Goal: Information Seeking & Learning: Learn about a topic

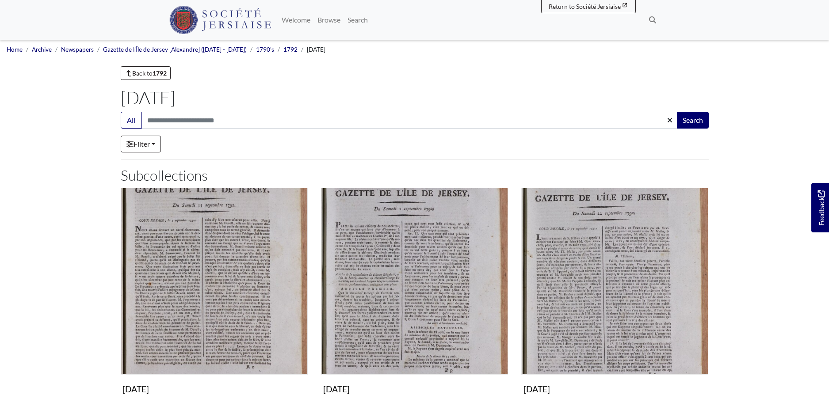
scroll to position [271, 0]
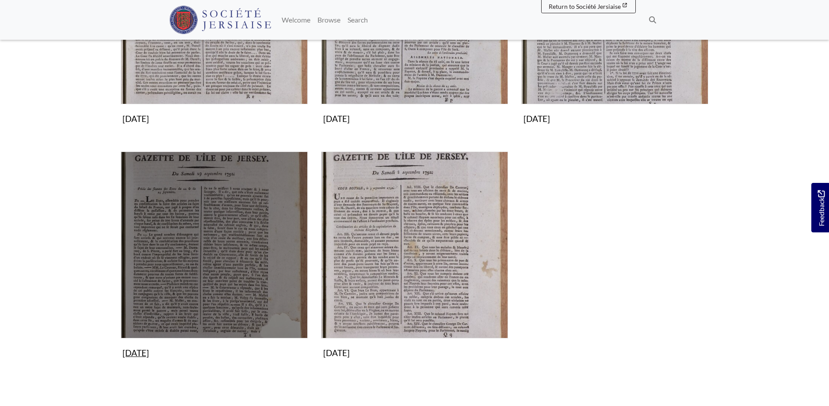
click at [236, 290] on img "Subcollection" at bounding box center [214, 245] width 187 height 187
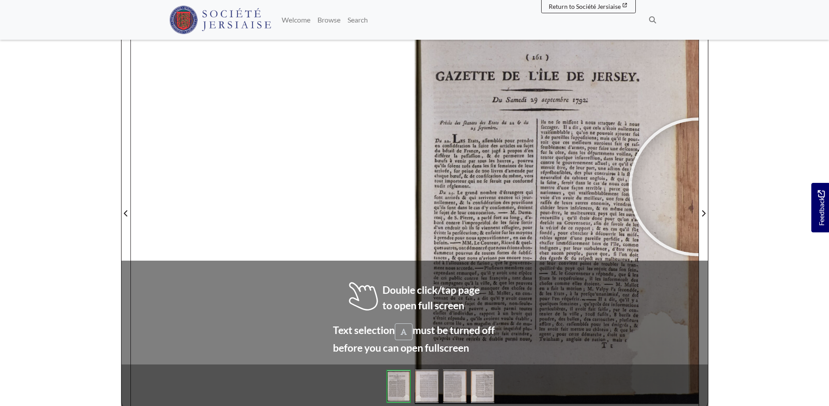
scroll to position [147, 0]
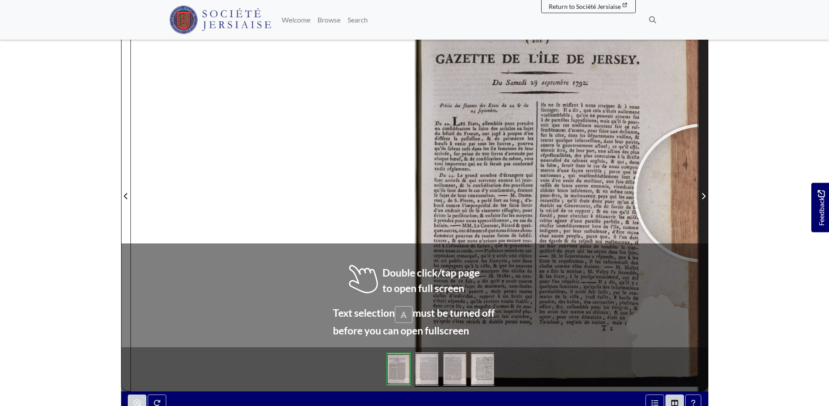
click at [703, 193] on icon "Next Page" at bounding box center [703, 196] width 4 height 7
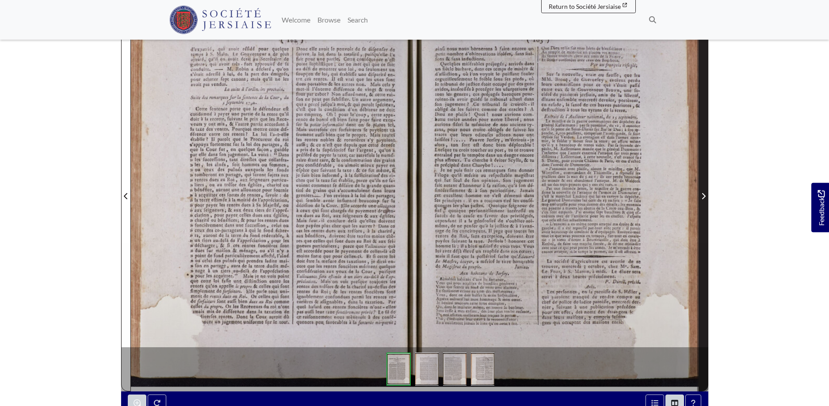
click at [703, 193] on icon "Next Page" at bounding box center [703, 196] width 4 height 7
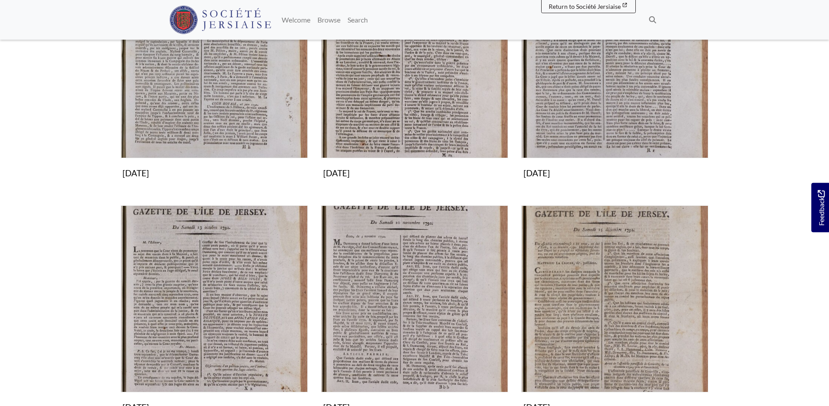
scroll to position [722, 0]
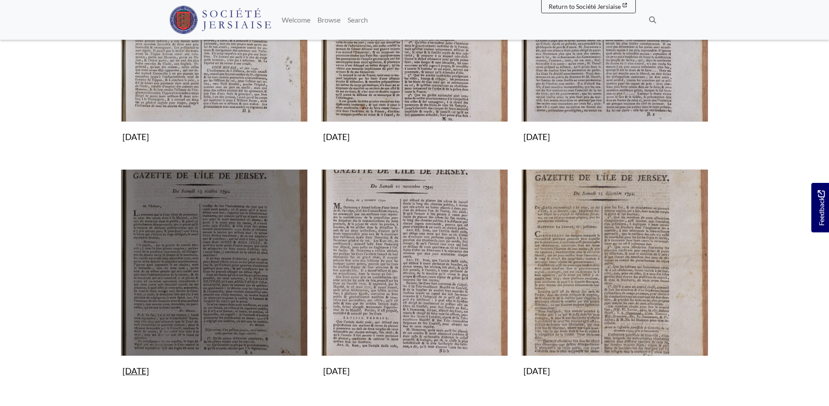
click at [222, 284] on img "Subcollection" at bounding box center [214, 262] width 187 height 187
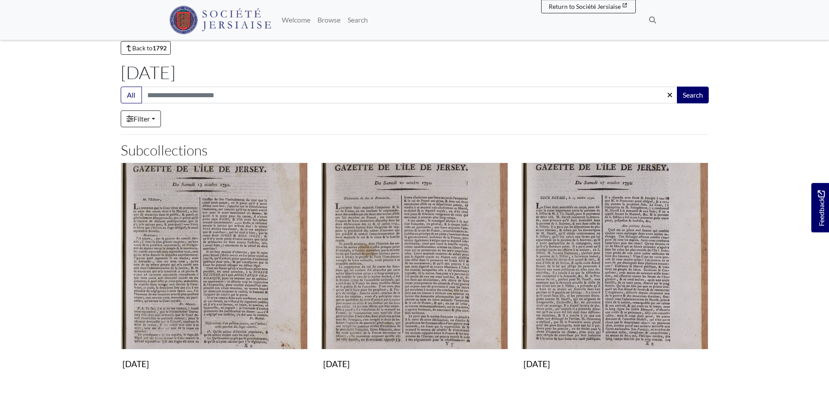
scroll to position [45, 0]
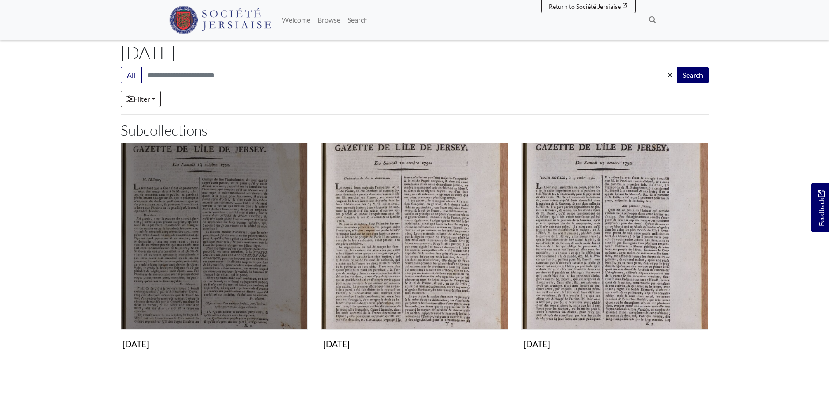
click at [244, 287] on img "Subcollection" at bounding box center [214, 236] width 187 height 187
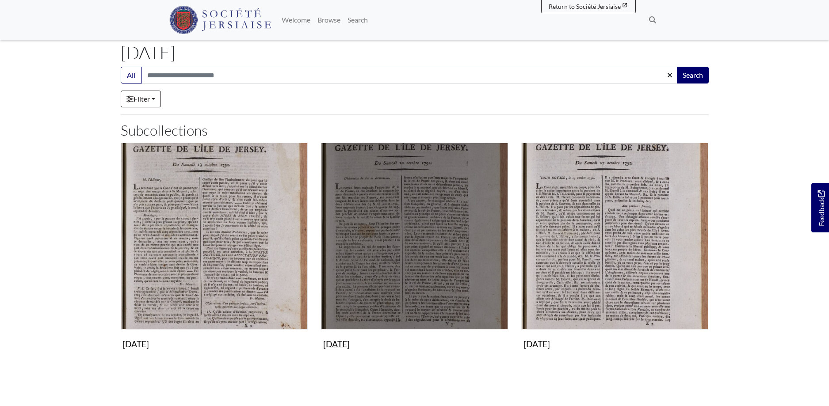
click at [440, 229] on img "Subcollection" at bounding box center [414, 236] width 187 height 187
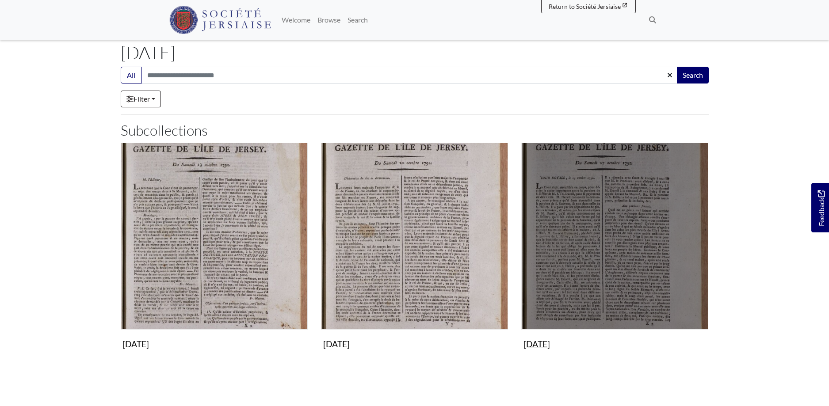
click at [641, 241] on img "Subcollection" at bounding box center [614, 236] width 187 height 187
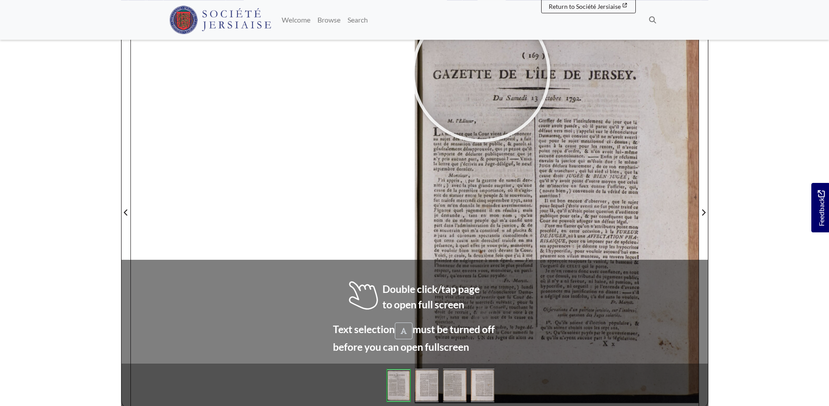
scroll to position [134, 0]
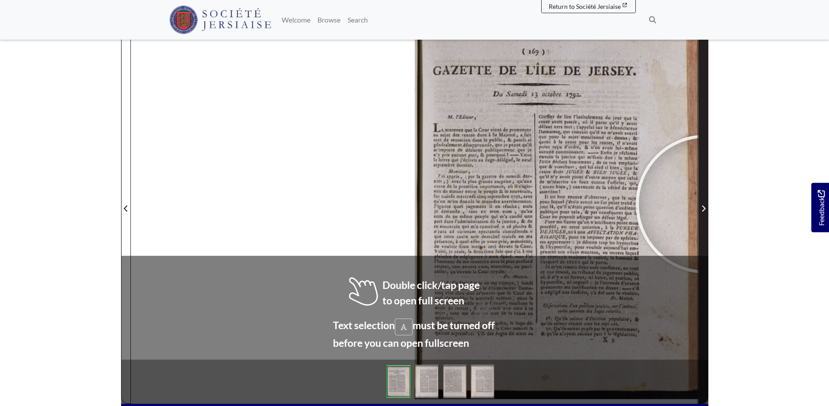
click at [705, 204] on span "Next Page" at bounding box center [703, 208] width 9 height 11
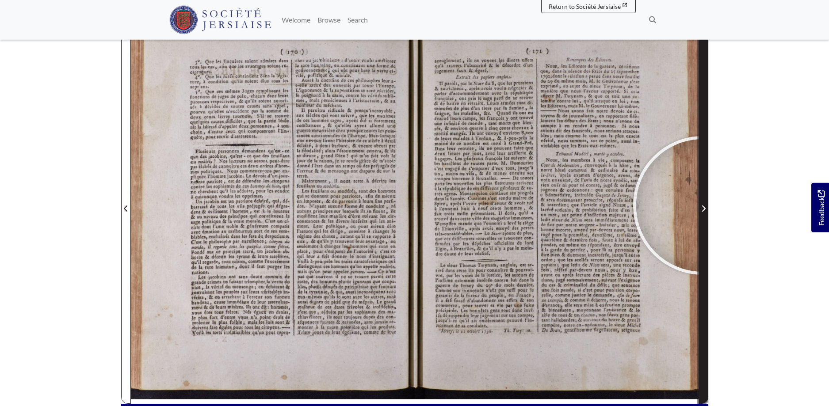
click at [703, 206] on icon "Next Page" at bounding box center [703, 208] width 4 height 7
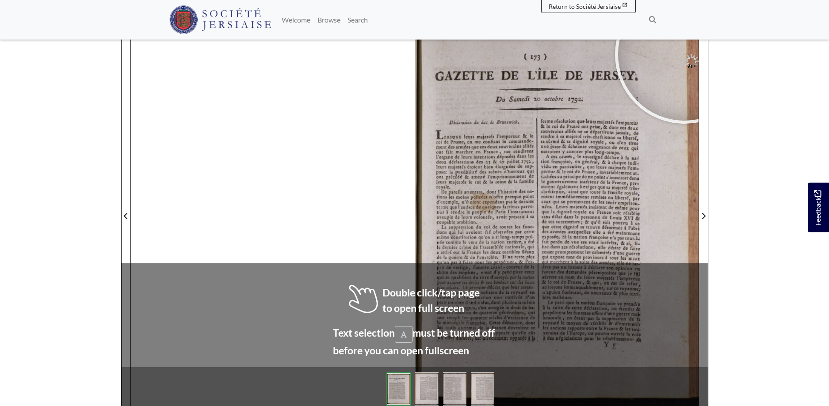
scroll to position [128, 0]
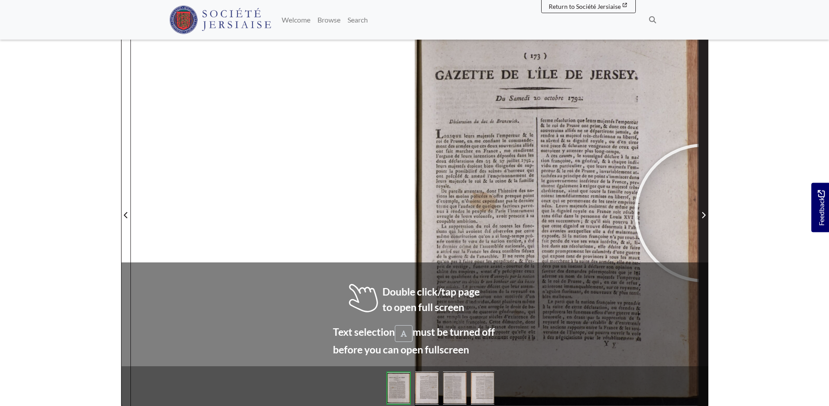
click at [704, 213] on icon "Next Page" at bounding box center [703, 215] width 4 height 7
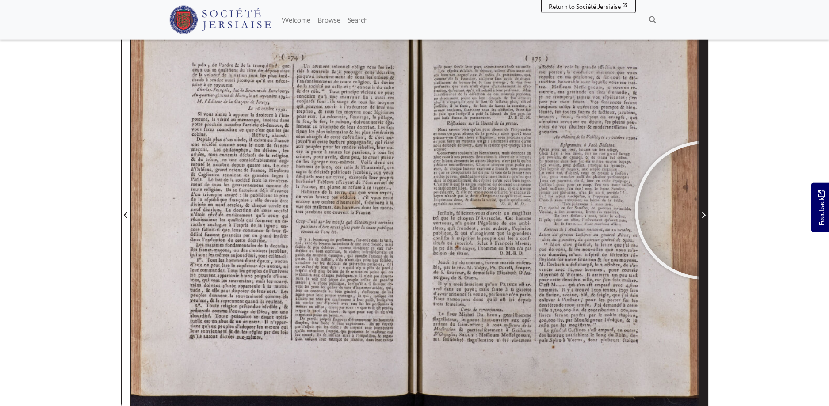
click at [704, 211] on span "Next Page" at bounding box center [703, 215] width 9 height 11
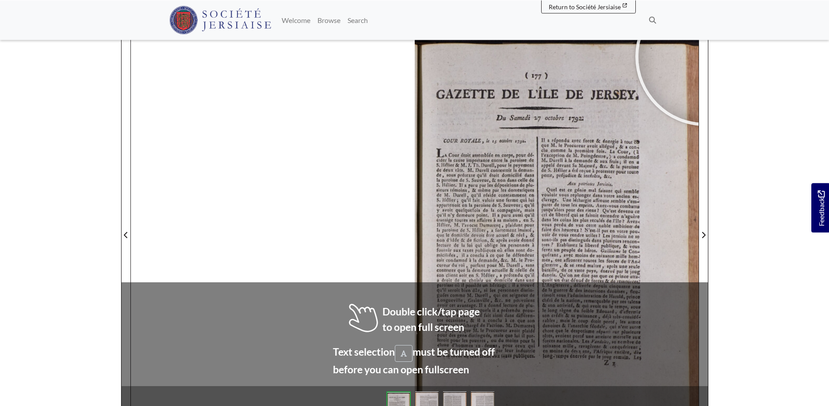
scroll to position [145, 0]
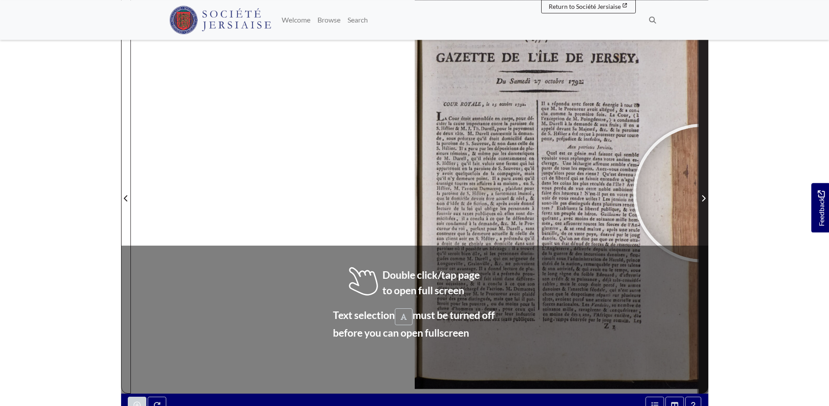
click at [703, 193] on span "Next Page" at bounding box center [703, 193] width 9 height 401
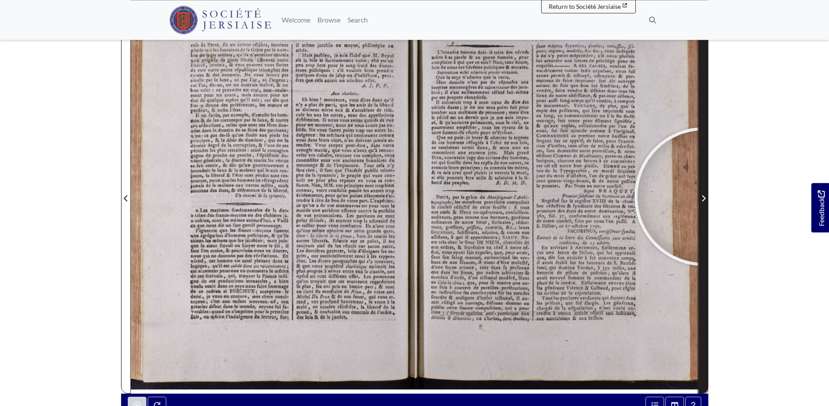
click at [704, 197] on icon "Next Page" at bounding box center [703, 198] width 4 height 7
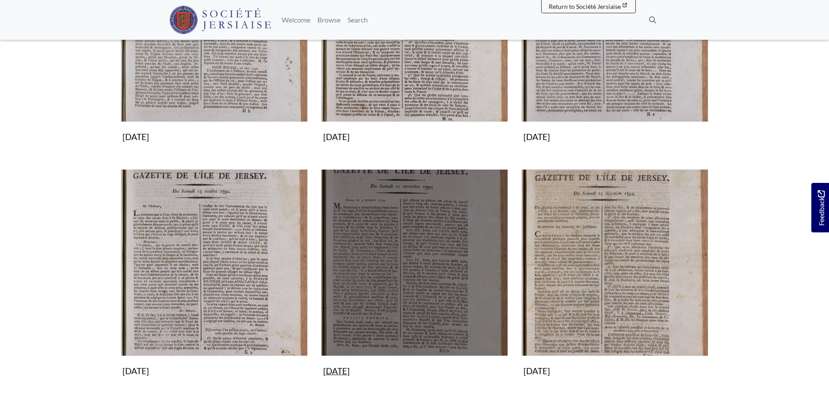
scroll to position [722, 0]
click at [421, 268] on img "Subcollection" at bounding box center [414, 262] width 187 height 187
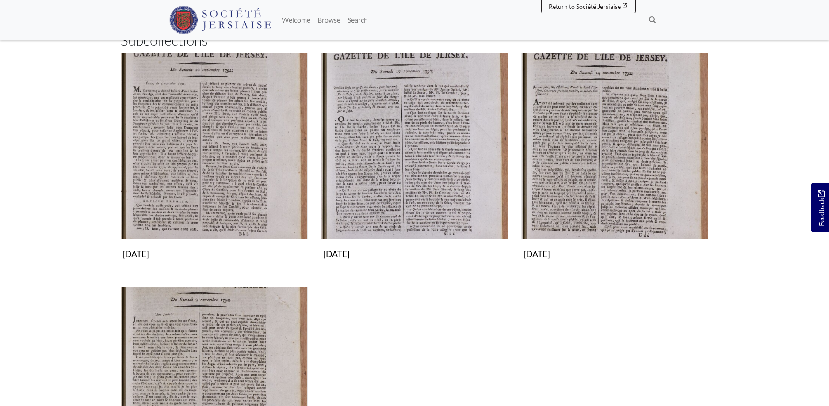
scroll to position [226, 0]
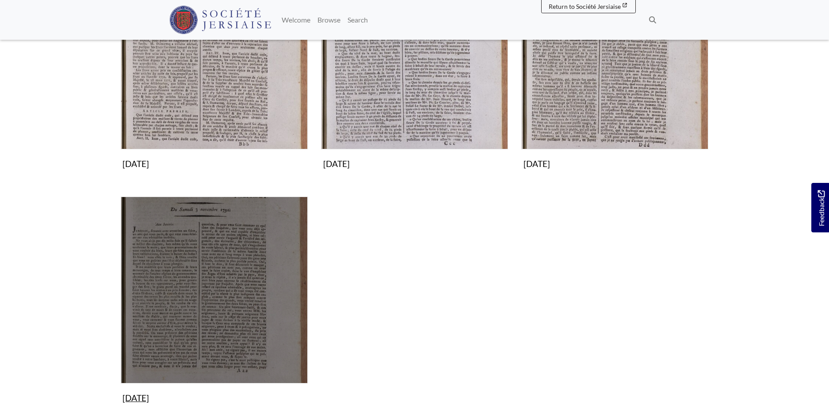
click at [240, 253] on img "Subcollection" at bounding box center [214, 290] width 187 height 187
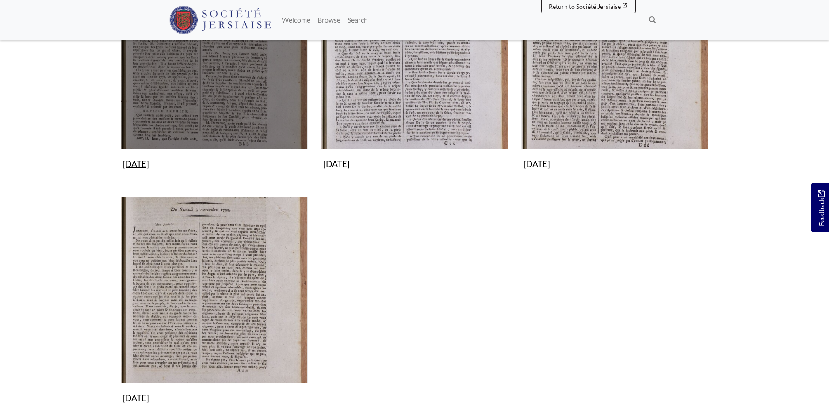
click at [239, 88] on img "Subcollection" at bounding box center [214, 55] width 187 height 187
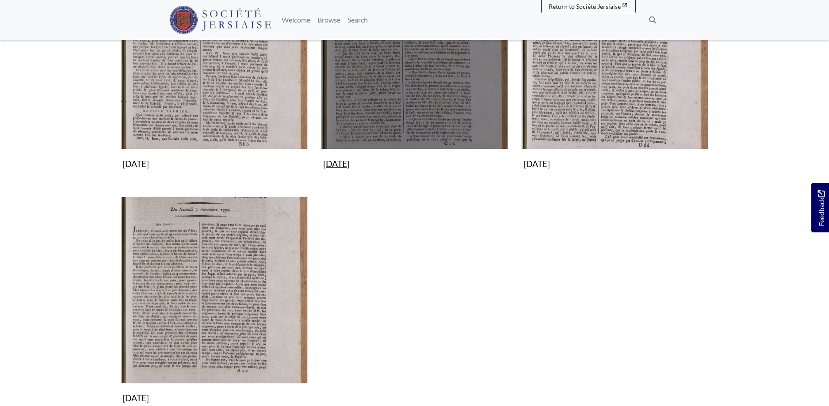
click at [420, 61] on img "Subcollection" at bounding box center [414, 55] width 187 height 187
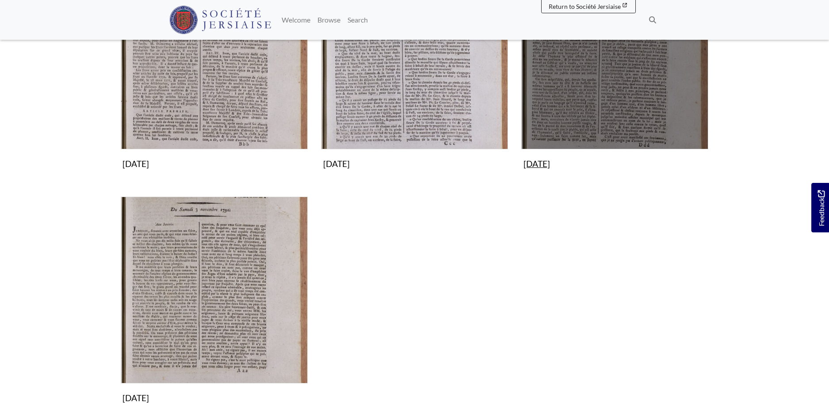
click at [620, 83] on img "Subcollection" at bounding box center [614, 55] width 187 height 187
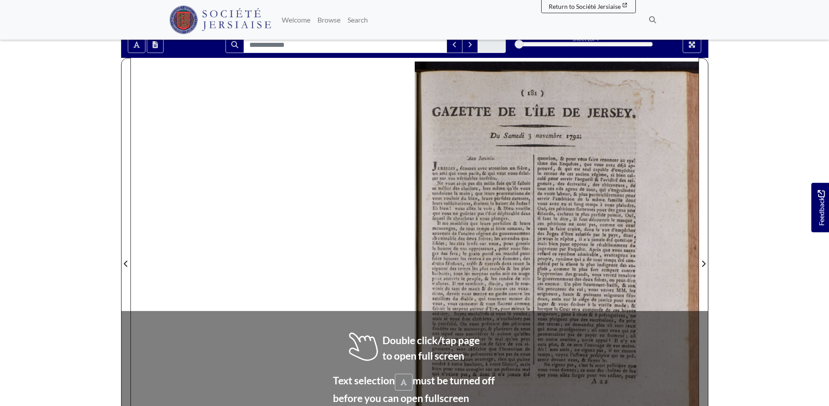
scroll to position [87, 0]
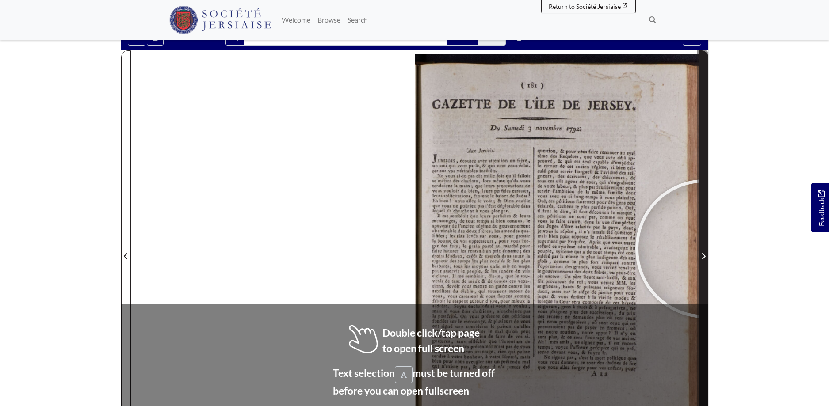
click at [705, 249] on span "Next Page" at bounding box center [703, 251] width 9 height 401
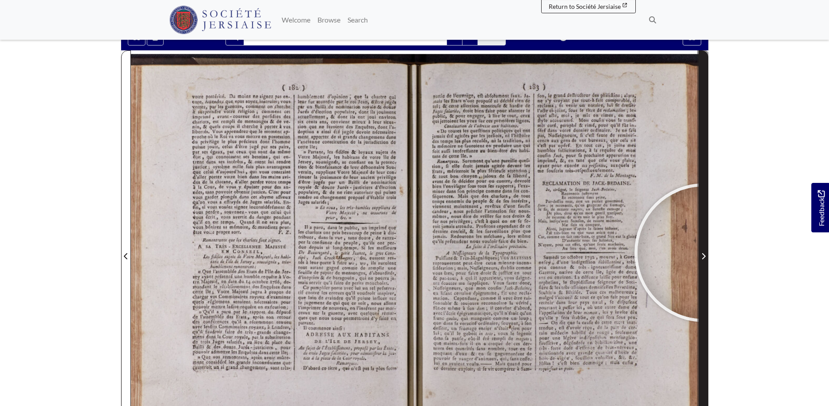
click at [704, 253] on span "Next Page" at bounding box center [703, 256] width 9 height 11
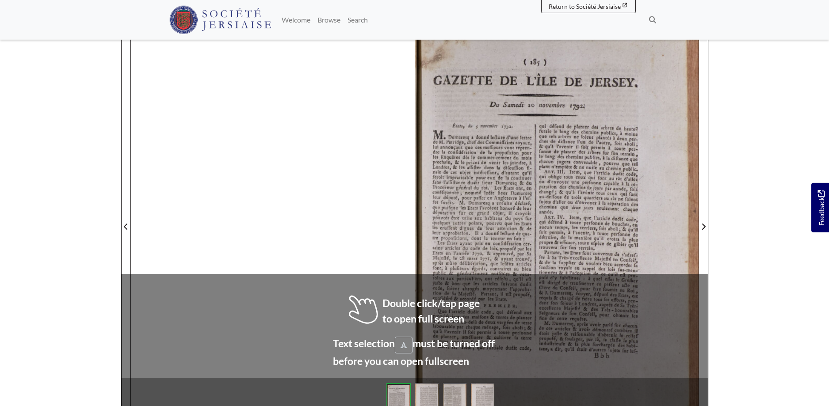
scroll to position [117, 0]
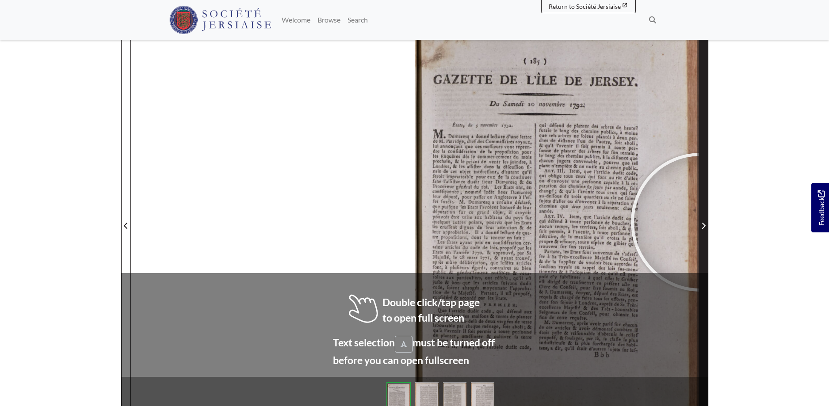
click at [700, 222] on span "Next Page" at bounding box center [703, 226] width 9 height 11
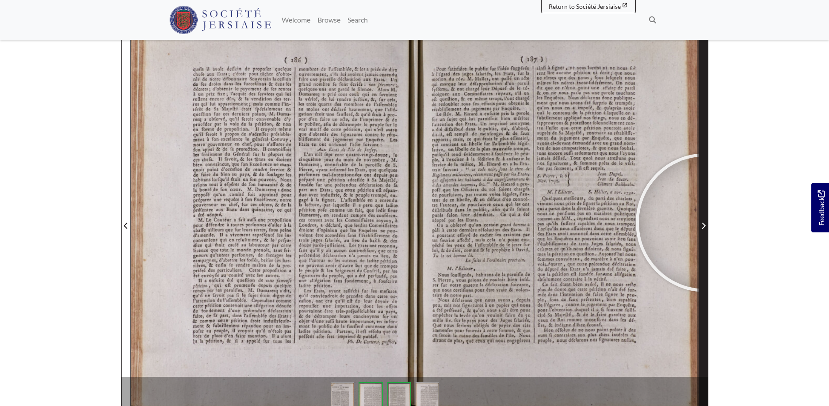
click at [705, 221] on span "Next Page" at bounding box center [703, 226] width 9 height 11
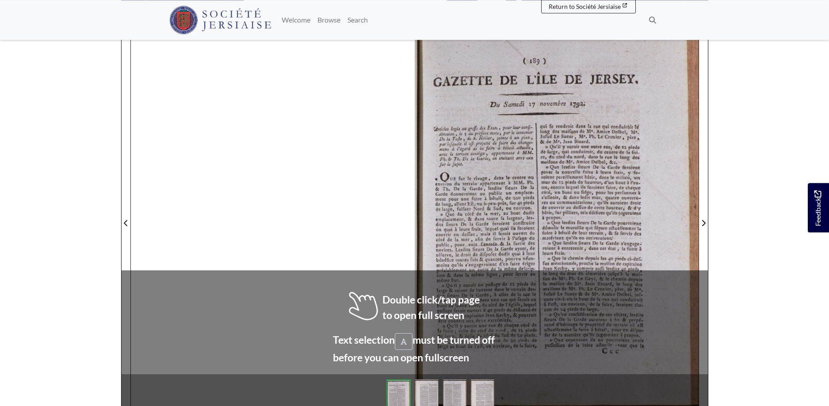
scroll to position [123, 0]
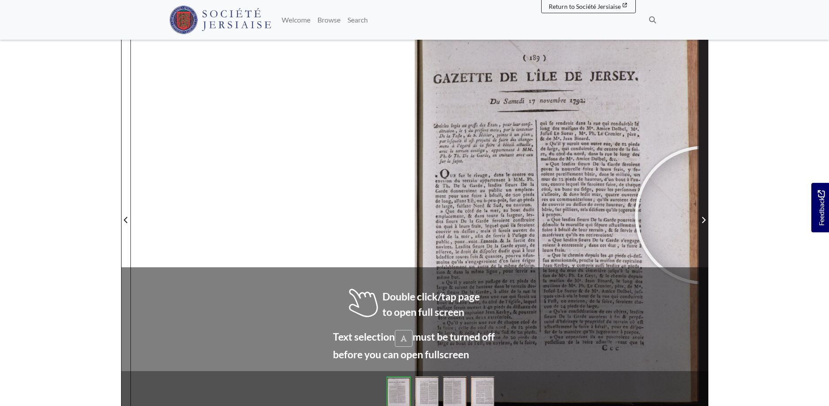
click at [705, 216] on span "Next Page" at bounding box center [703, 220] width 9 height 11
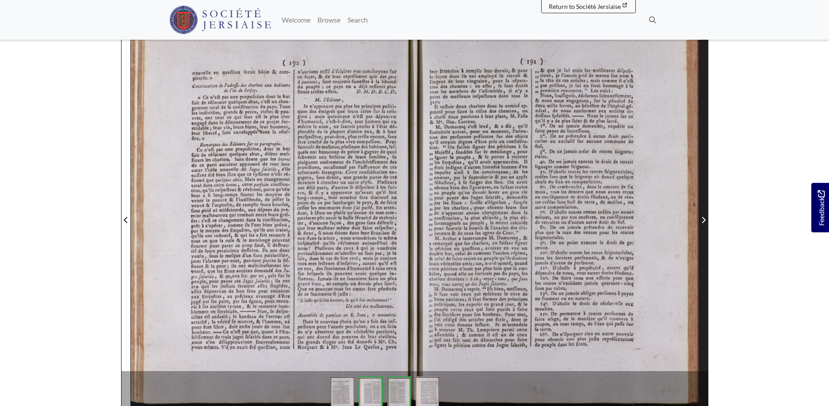
click at [704, 216] on span "Next Page" at bounding box center [703, 220] width 9 height 11
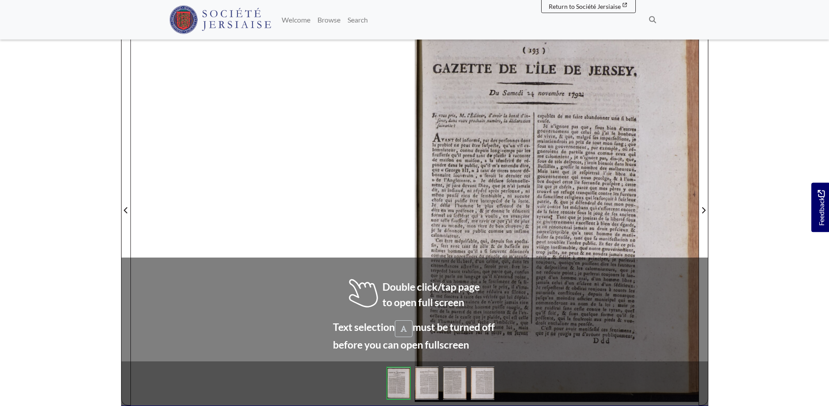
scroll to position [134, 0]
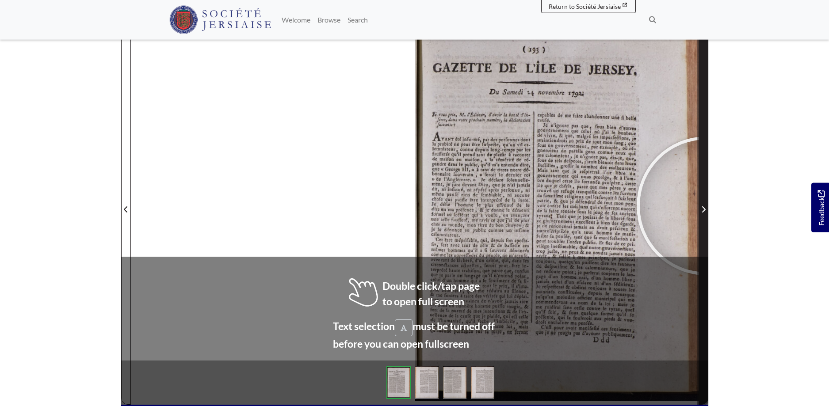
click at [706, 206] on span "Next Page" at bounding box center [703, 209] width 9 height 11
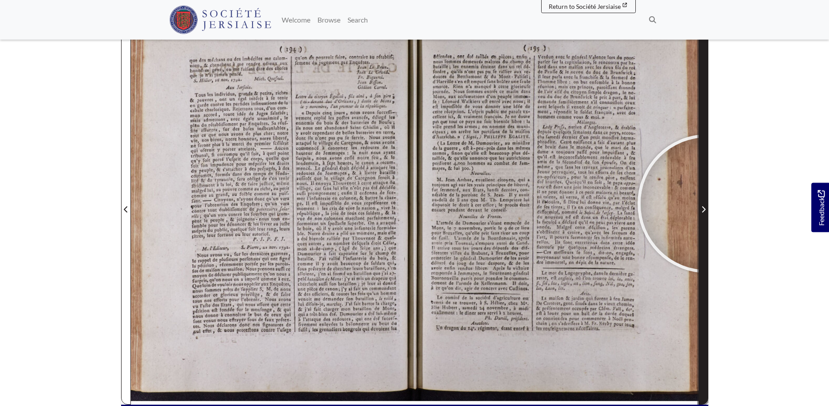
click at [707, 204] on span "Next Page" at bounding box center [703, 204] width 9 height 401
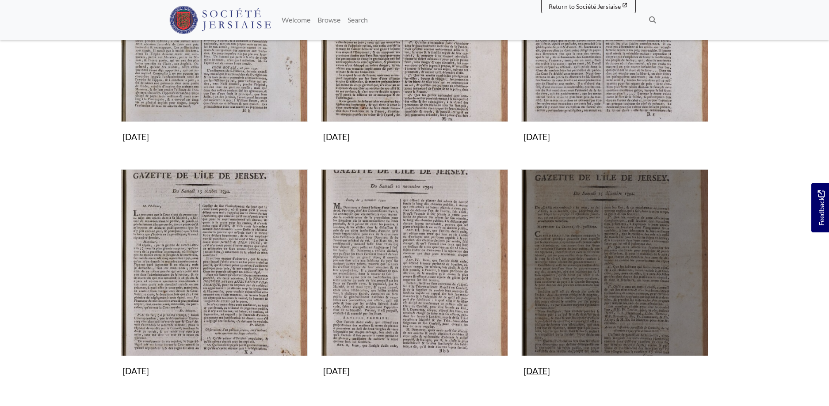
scroll to position [722, 0]
click at [625, 290] on img "Subcollection" at bounding box center [614, 262] width 187 height 187
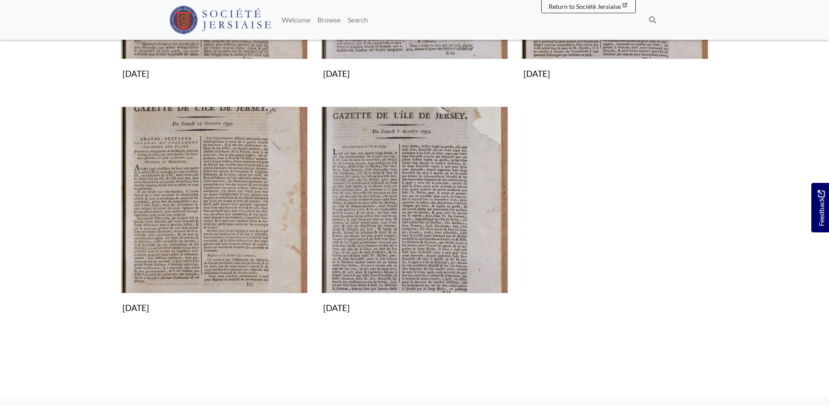
scroll to position [180, 0]
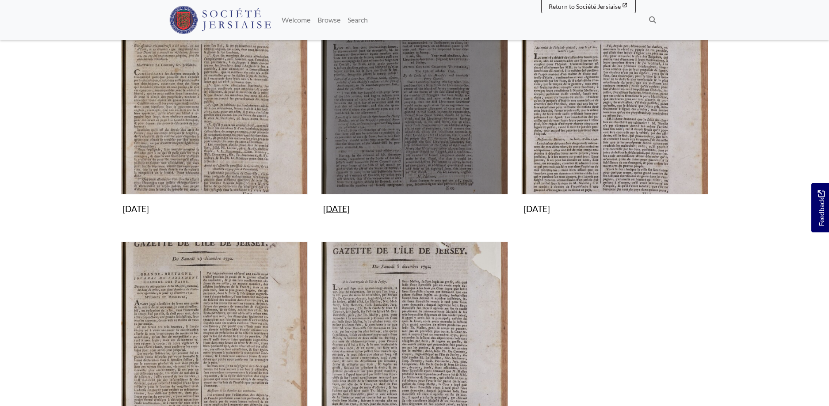
click at [414, 100] on img "Subcollection" at bounding box center [414, 101] width 187 height 187
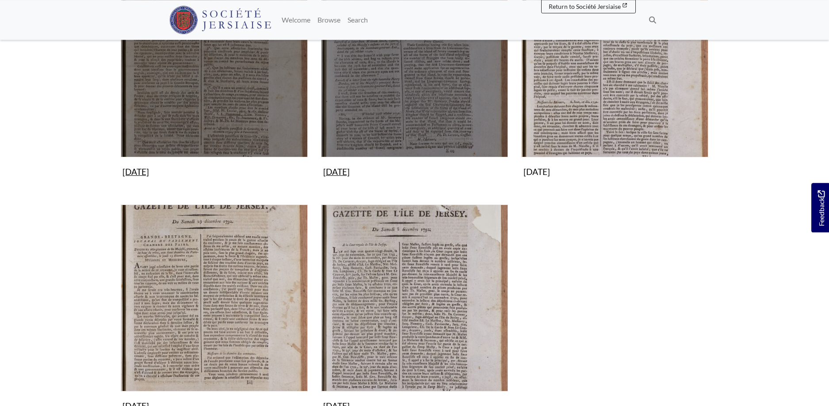
scroll to position [361, 0]
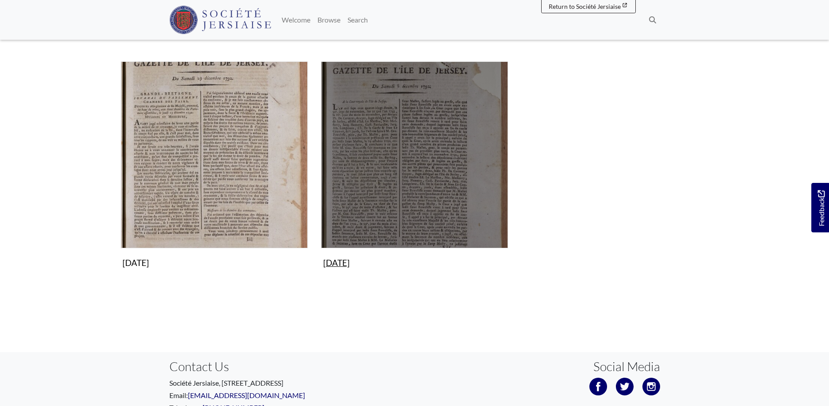
click at [371, 153] on img "Subcollection" at bounding box center [414, 154] width 187 height 187
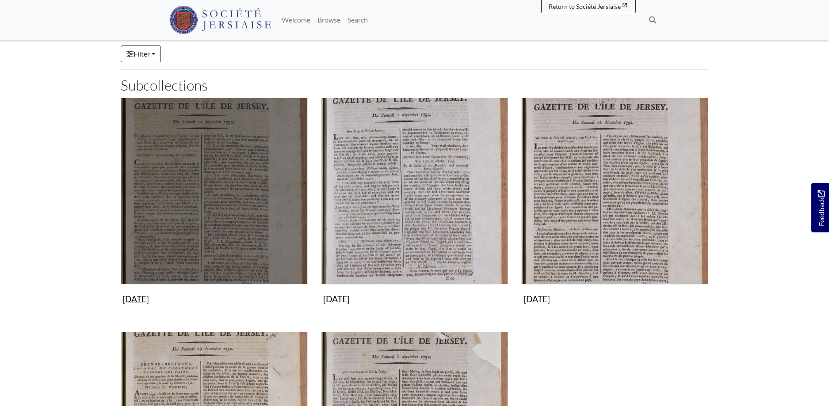
click at [194, 216] on img "Subcollection" at bounding box center [214, 191] width 187 height 187
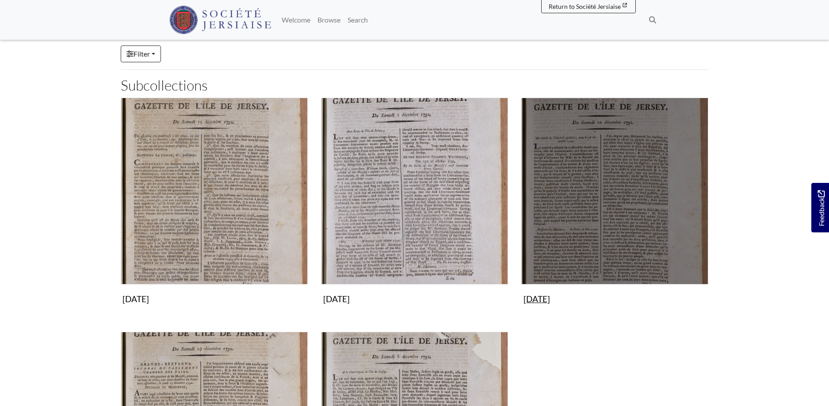
click at [585, 202] on img "Subcollection" at bounding box center [614, 191] width 187 height 187
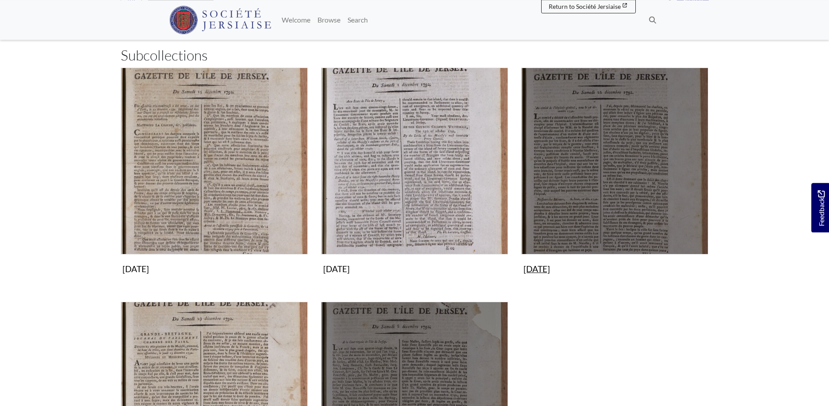
scroll to position [271, 0]
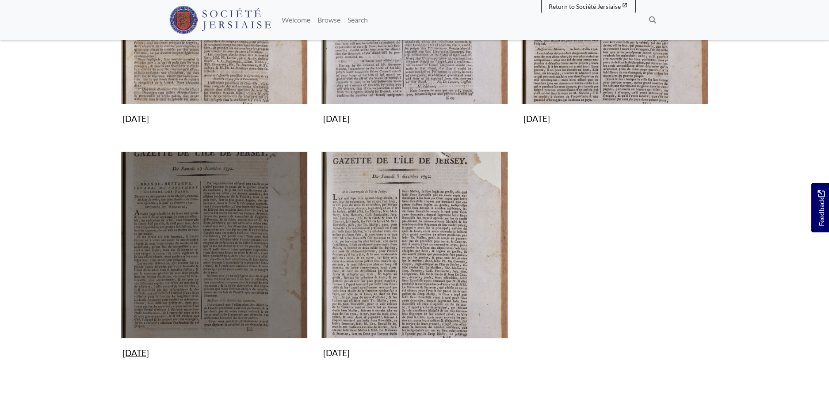
click at [204, 230] on img "Subcollection" at bounding box center [214, 245] width 187 height 187
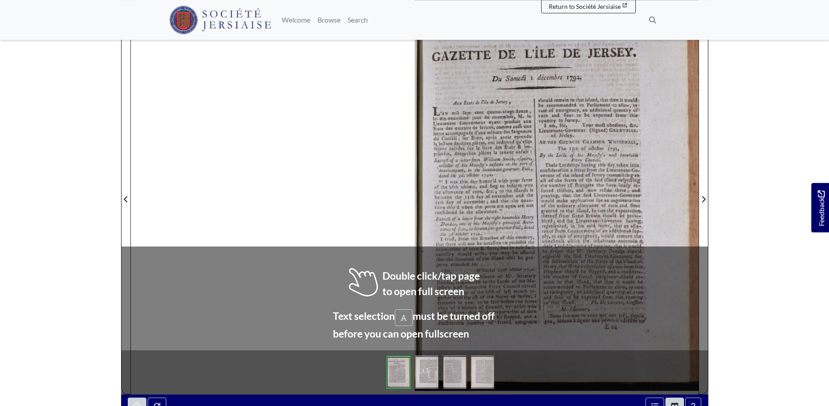
scroll to position [146, 0]
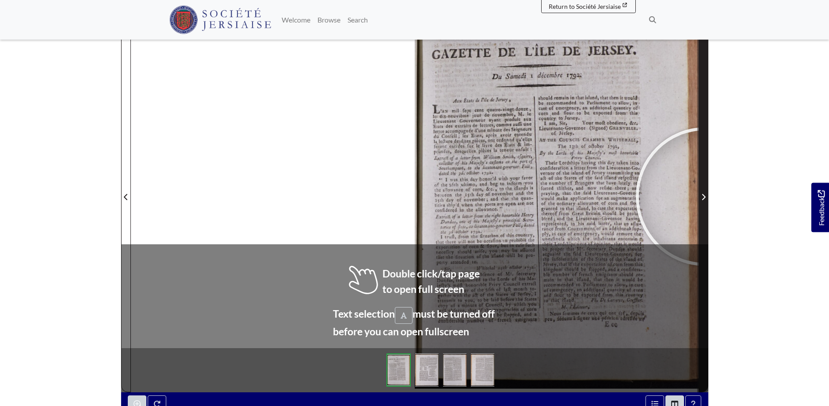
click at [705, 197] on icon "Next Page" at bounding box center [703, 197] width 4 height 7
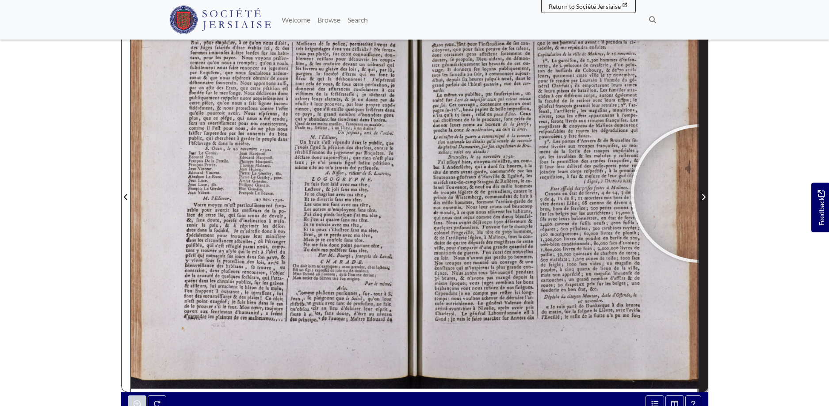
click at [700, 194] on span "Next Page" at bounding box center [703, 197] width 9 height 11
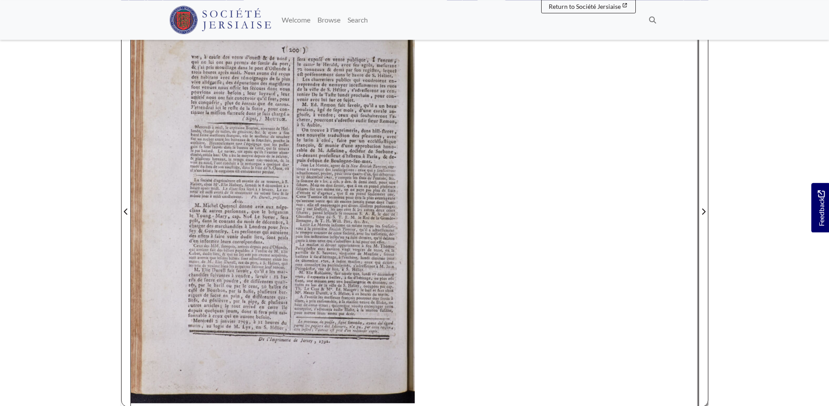
scroll to position [126, 0]
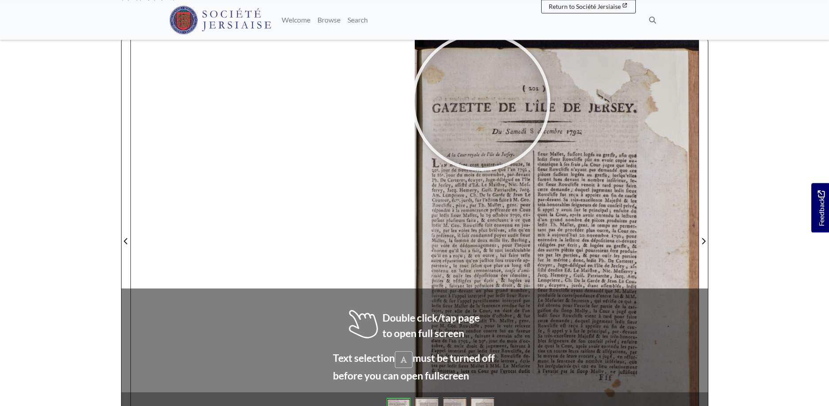
scroll to position [110, 0]
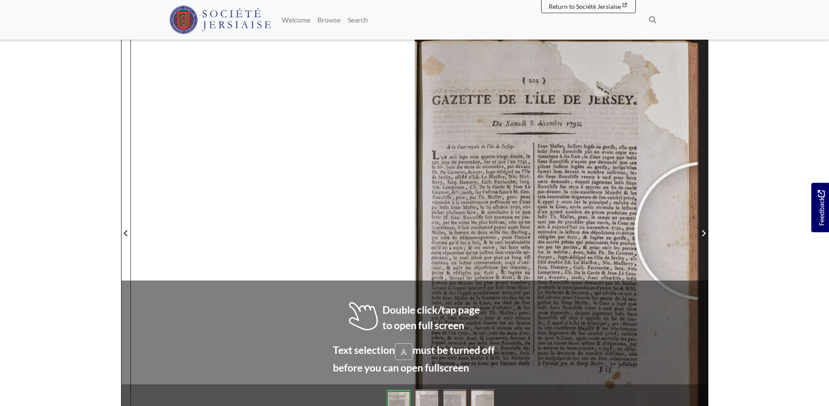
click at [704, 231] on icon "Next Page" at bounding box center [703, 233] width 4 height 7
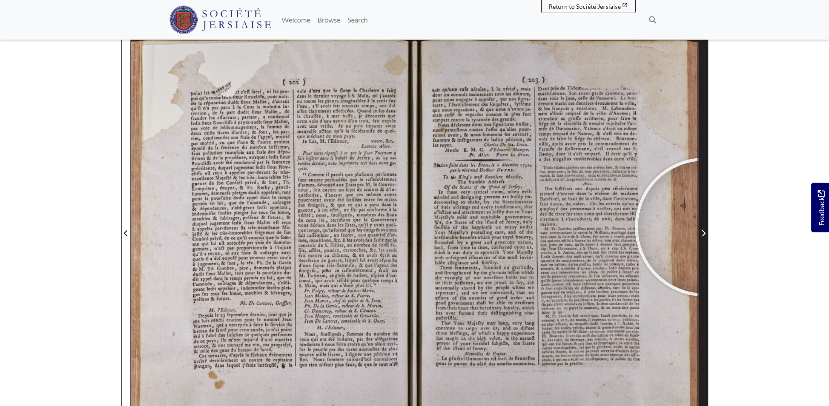
click at [704, 227] on span "Next Page" at bounding box center [703, 228] width 9 height 401
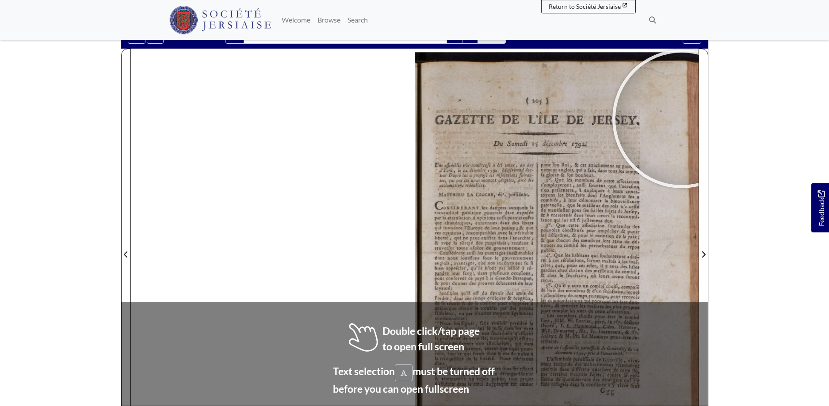
scroll to position [136, 0]
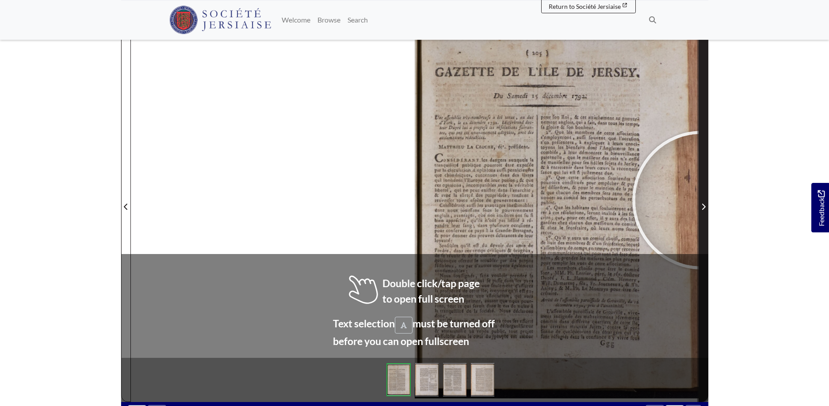
click at [702, 200] on span "Next Page" at bounding box center [703, 201] width 9 height 401
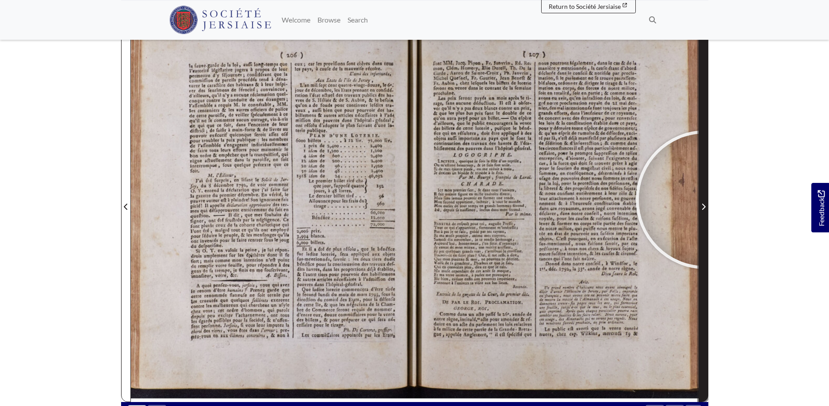
click at [705, 200] on span "Next Page" at bounding box center [703, 201] width 9 height 401
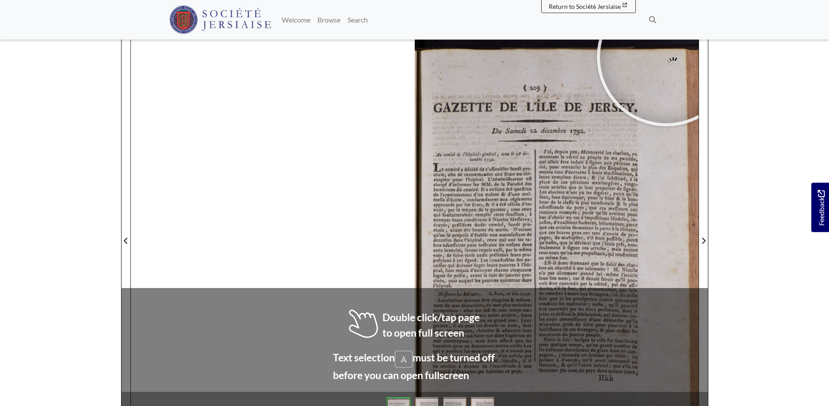
scroll to position [104, 0]
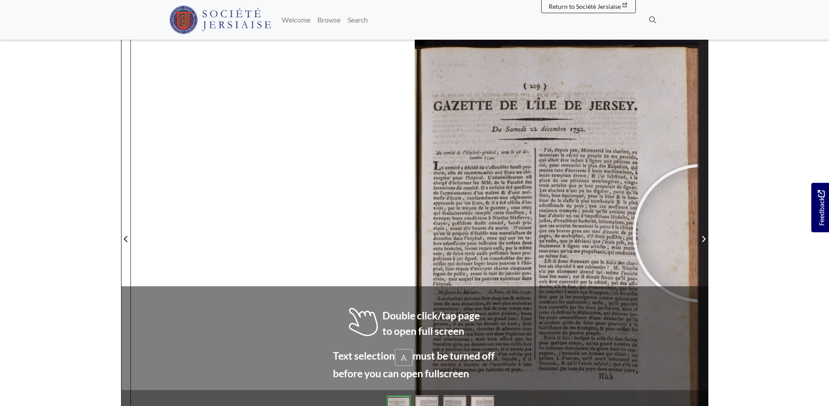
click at [702, 233] on span "Next Page" at bounding box center [703, 234] width 9 height 401
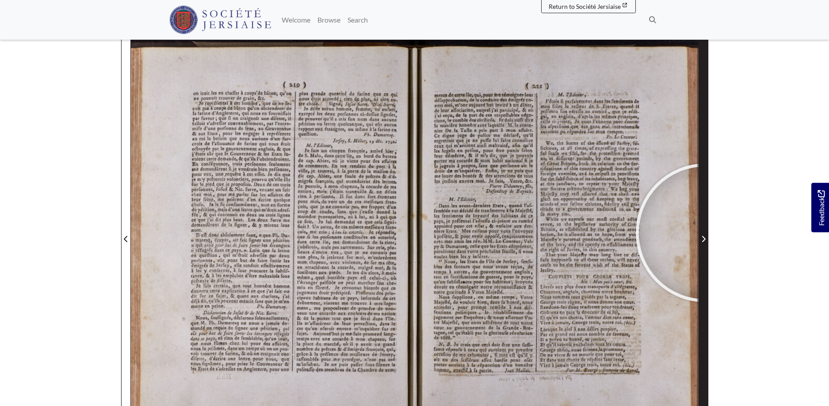
click at [705, 233] on span "Next Page" at bounding box center [703, 234] width 9 height 401
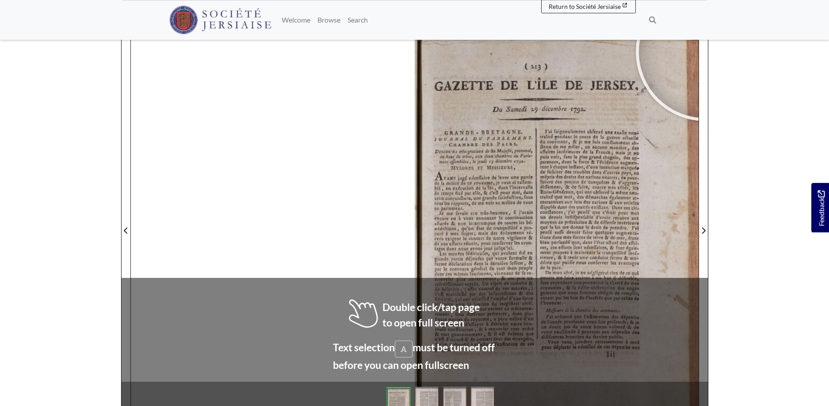
scroll to position [119, 0]
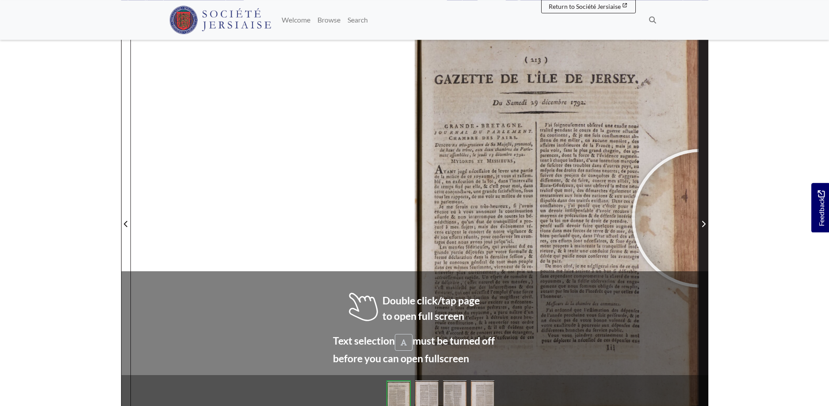
click at [701, 218] on span "Next Page" at bounding box center [703, 219] width 9 height 401
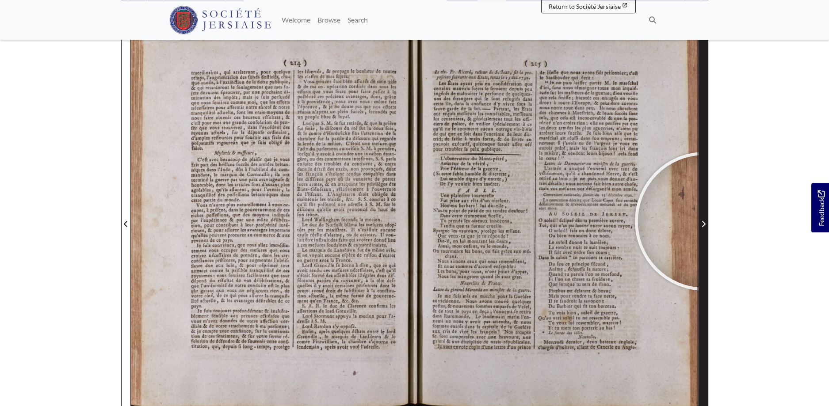
click at [704, 222] on icon "Next Page" at bounding box center [703, 224] width 4 height 7
